Goal: Information Seeking & Learning: Understand process/instructions

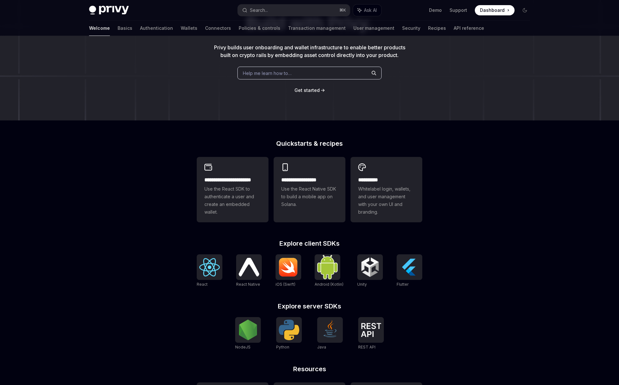
scroll to position [83, 0]
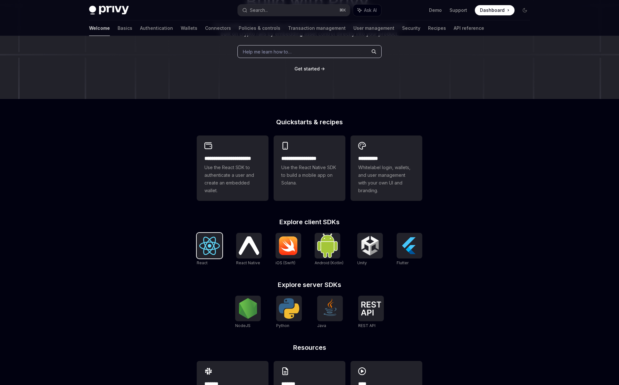
click at [205, 253] on img at bounding box center [209, 246] width 21 height 18
type textarea "*"
click at [242, 312] on img at bounding box center [248, 308] width 21 height 21
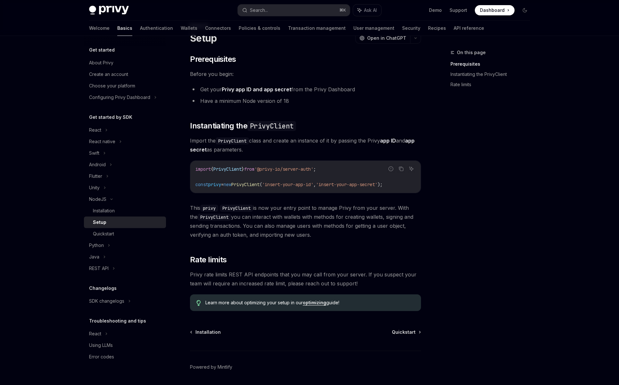
scroll to position [34, 0]
